Goal: Task Accomplishment & Management: Use online tool/utility

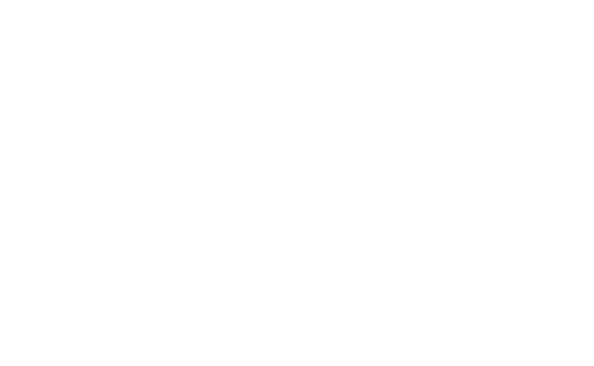
click at [361, 3] on html at bounding box center [297, 1] width 594 height 3
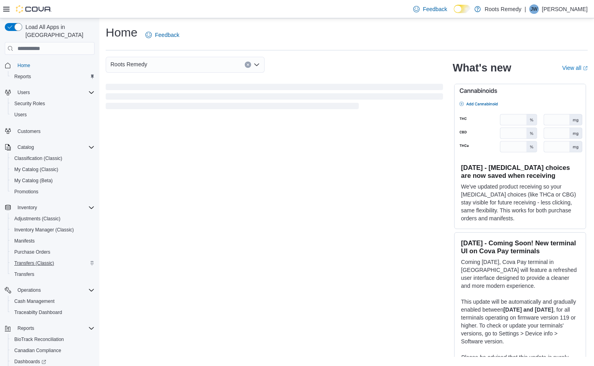
scroll to position [66, 0]
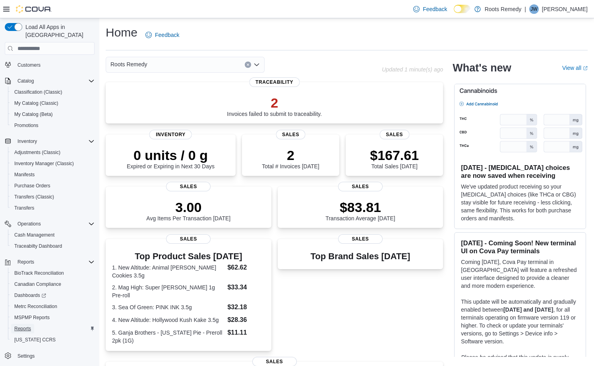
click at [27, 326] on span "Reports" at bounding box center [22, 329] width 17 height 6
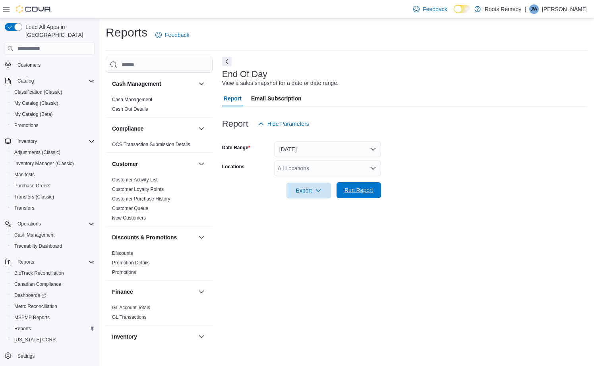
click at [350, 190] on span "Run Report" at bounding box center [358, 190] width 29 height 8
